Goal: Check status

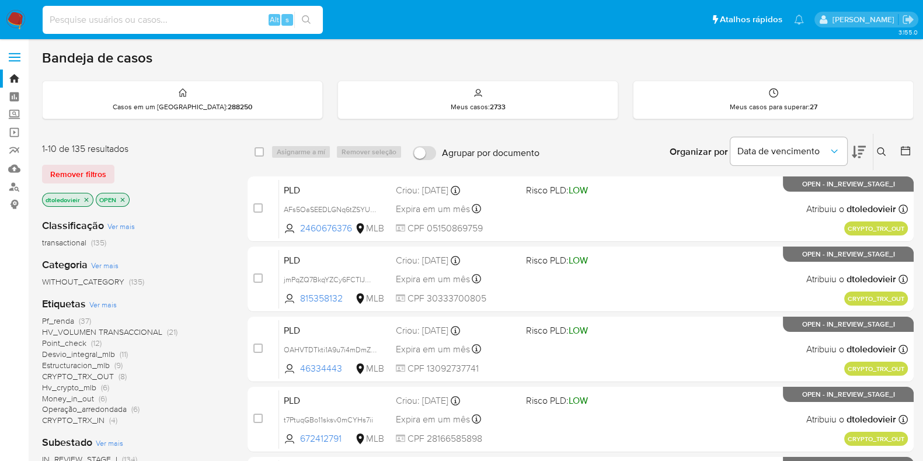
click at [211, 19] on input at bounding box center [183, 19] width 280 height 15
paste input "1155824330"
type input "1155824330"
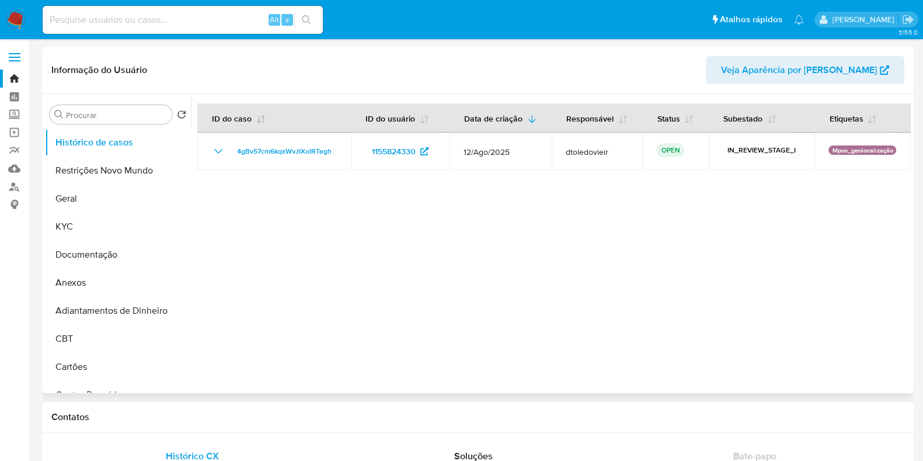
select select "10"
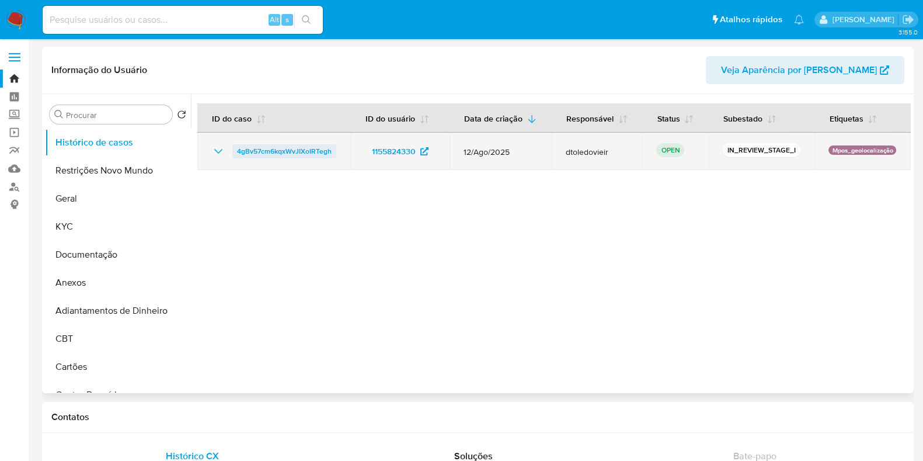
click at [273, 156] on span "4gBv57cm6kqxWvJIXoIRTegh" at bounding box center [284, 151] width 95 height 14
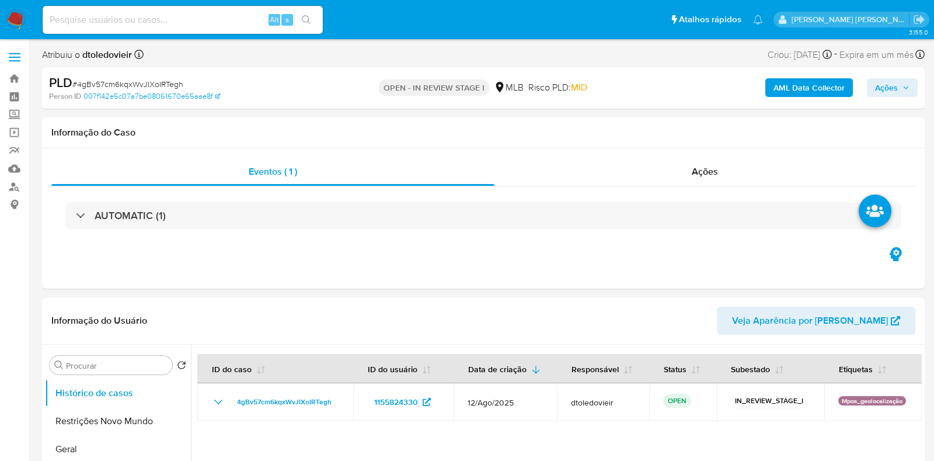
select select "10"
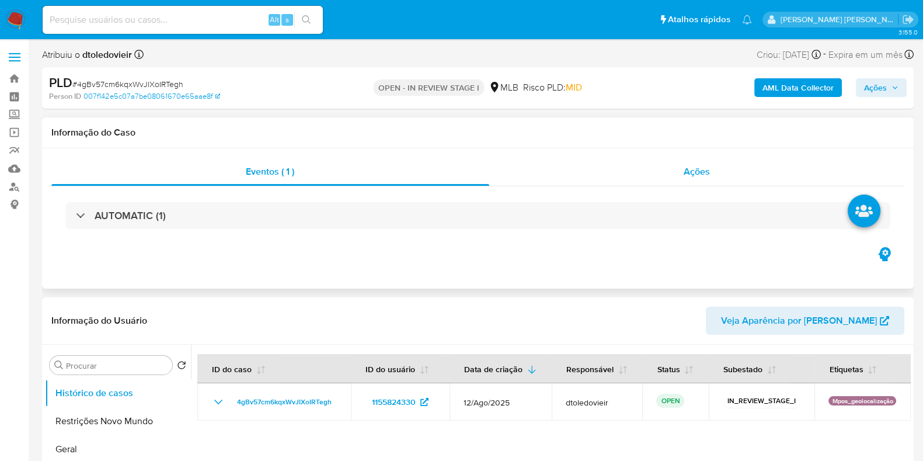
click at [689, 182] on div "Ações" at bounding box center [697, 172] width 416 height 28
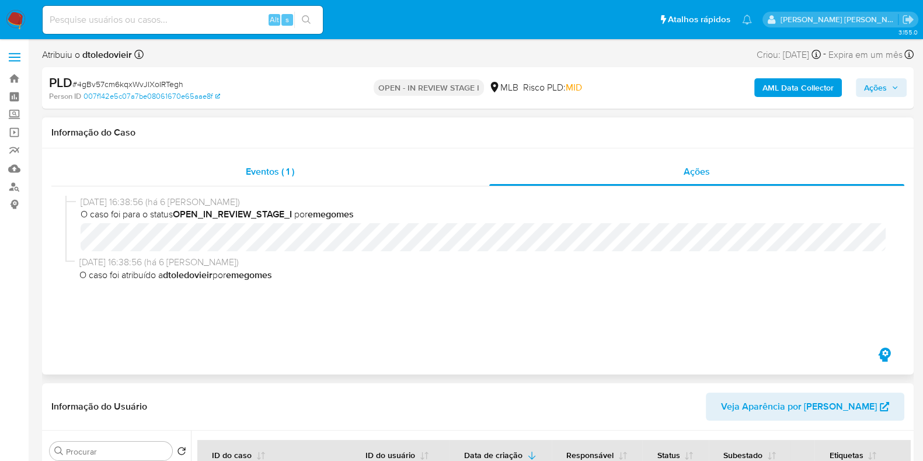
click at [238, 159] on div "Eventos ( 1 )" at bounding box center [270, 172] width 438 height 28
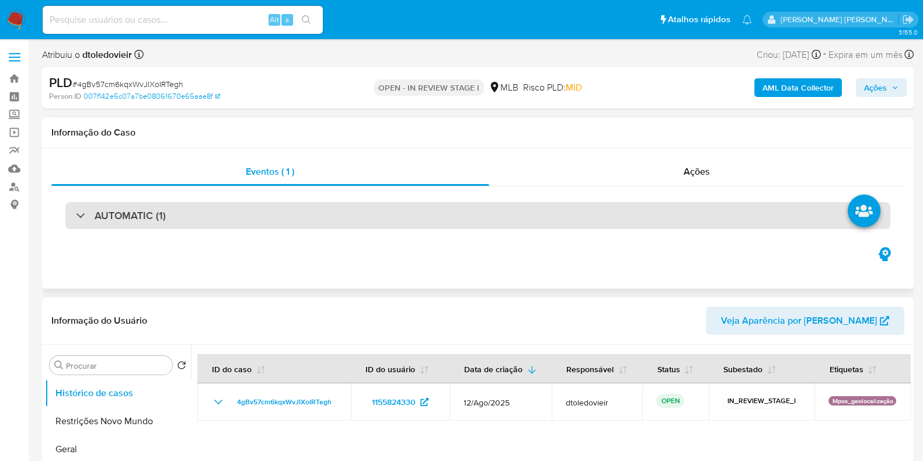
click at [270, 226] on div "AUTOMATIC (1)" at bounding box center [477, 215] width 825 height 27
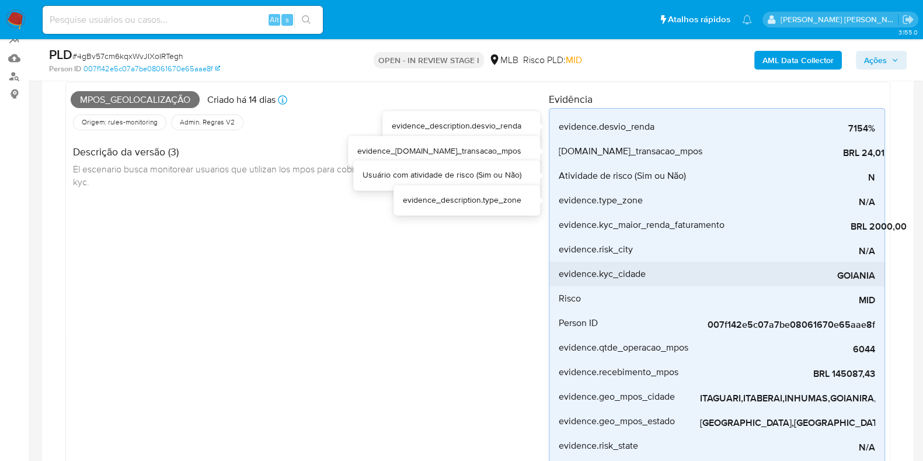
scroll to position [145, 0]
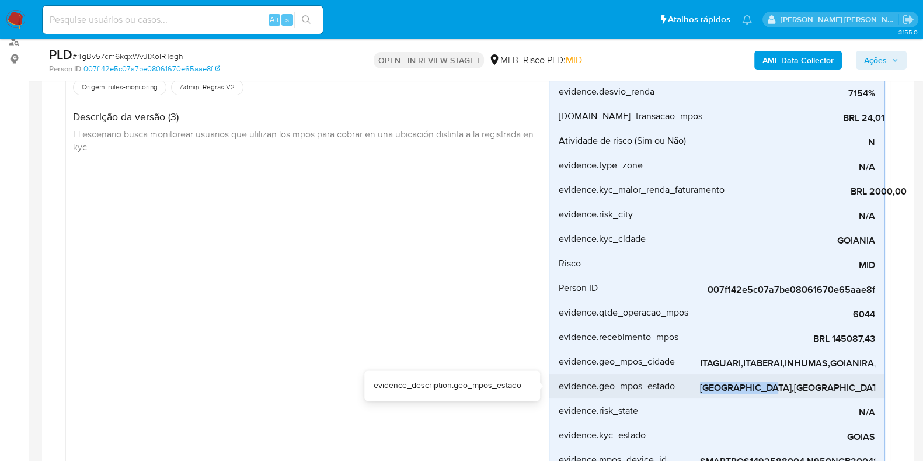
drag, startPoint x: 768, startPoint y: 374, endPoint x: 854, endPoint y: 372, distance: 85.8
click at [854, 374] on div "[GEOGRAPHIC_DATA],[GEOGRAPHIC_DATA]" at bounding box center [787, 386] width 175 height 25
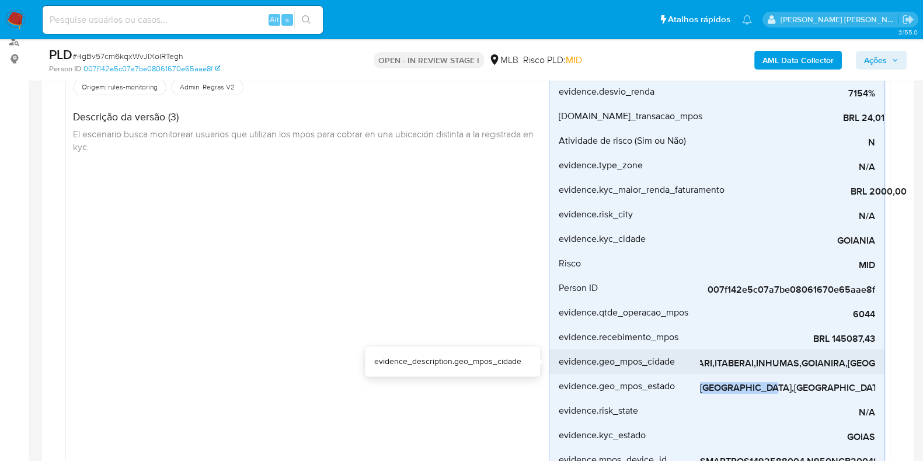
scroll to position [0, 0]
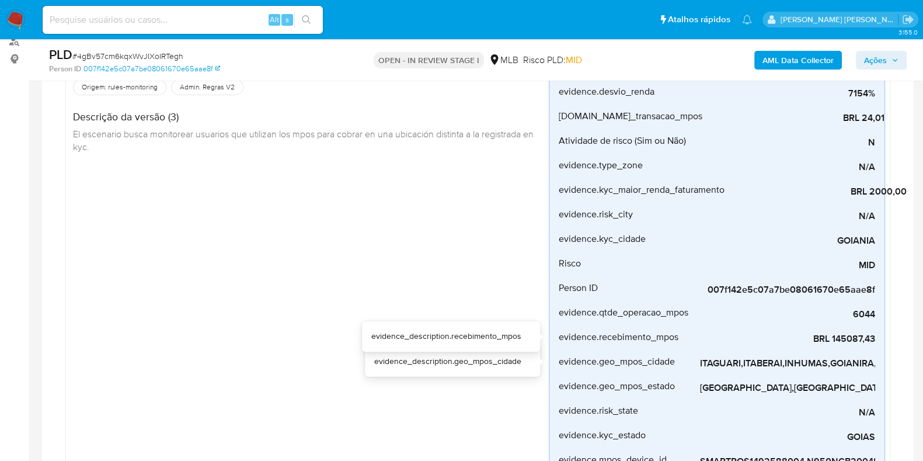
click at [470, 303] on div "Mpos_geolocalização [PERSON_NAME] 14 [PERSON_NAME] [PERSON_NAME]: [DATE] 00:22:…" at bounding box center [310, 289] width 478 height 475
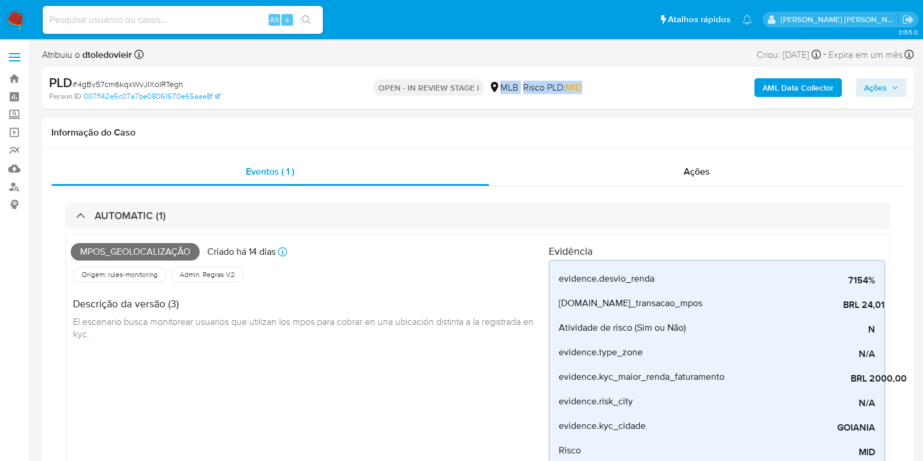
drag, startPoint x: 583, startPoint y: 86, endPoint x: 500, endPoint y: 86, distance: 82.9
click at [500, 86] on div "OPEN - IN REVIEW STAGE I MLB Risco PLD: MID" at bounding box center [477, 87] width 283 height 27
click at [600, 92] on div "OPEN - IN REVIEW STAGE I MLB Risco PLD: MID" at bounding box center [477, 87] width 283 height 27
